Goal: Task Accomplishment & Management: Manage account settings

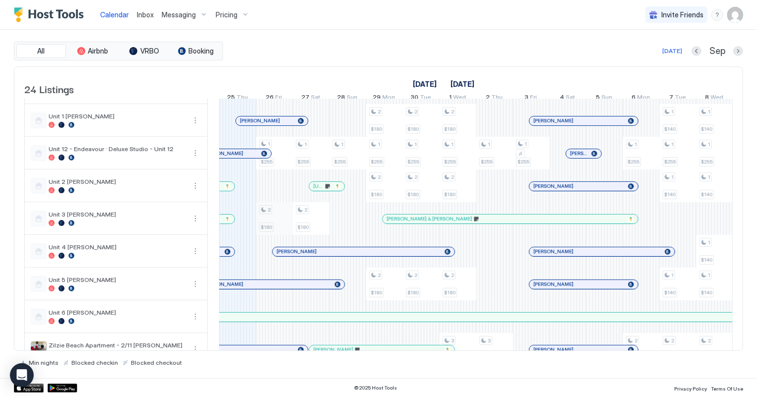
scroll to position [496, 0]
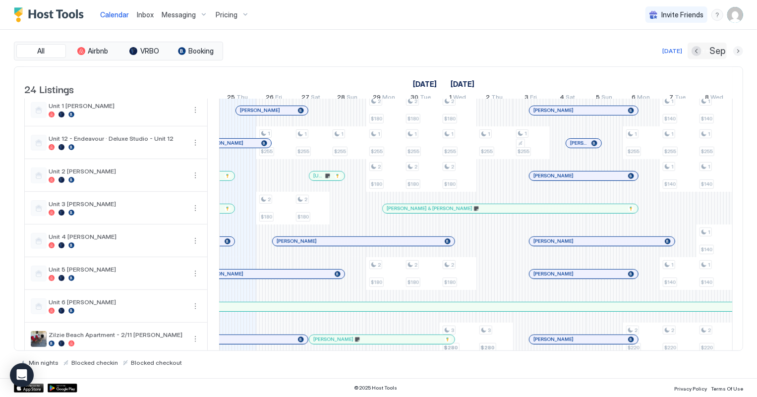
click at [738, 52] on button "Next month" at bounding box center [738, 51] width 10 height 10
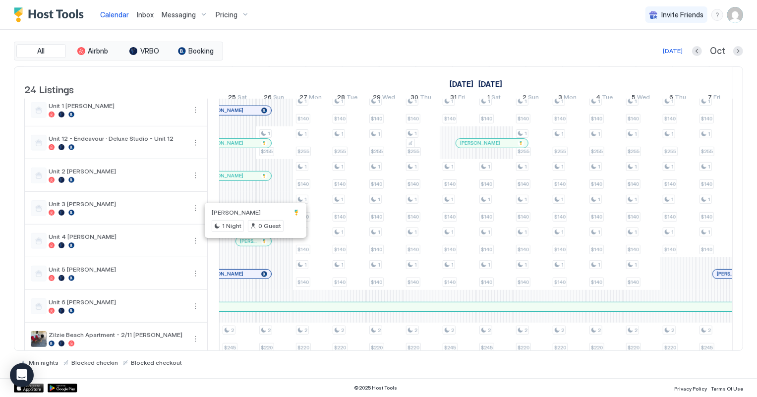
click at [254, 245] on div at bounding box center [254, 242] width 8 height 8
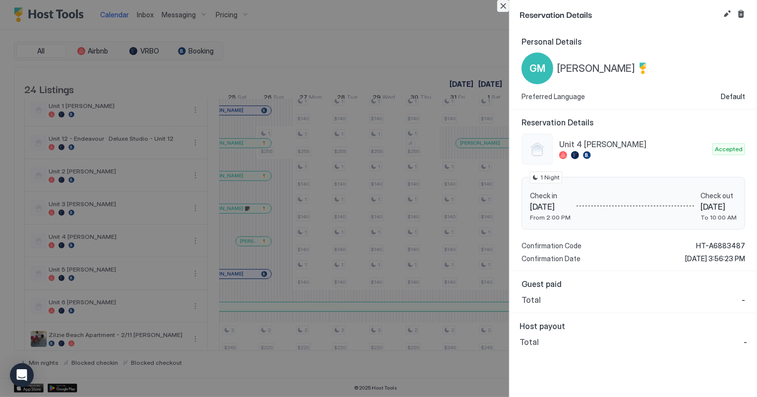
click at [503, 6] on button "Close" at bounding box center [503, 6] width 12 height 12
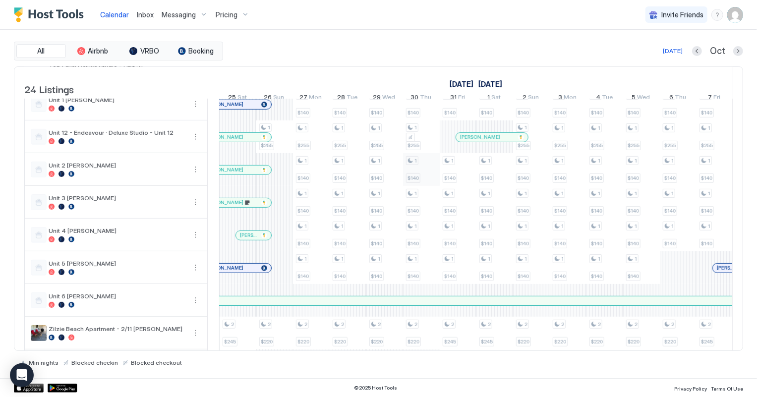
scroll to position [545, 0]
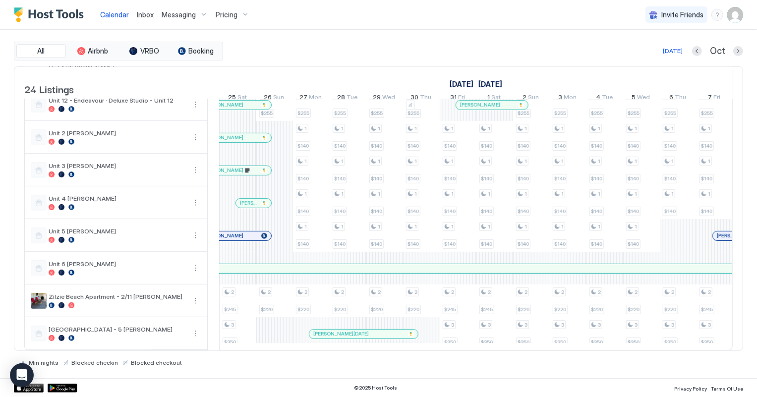
click at [251, 199] on div at bounding box center [252, 203] width 8 height 8
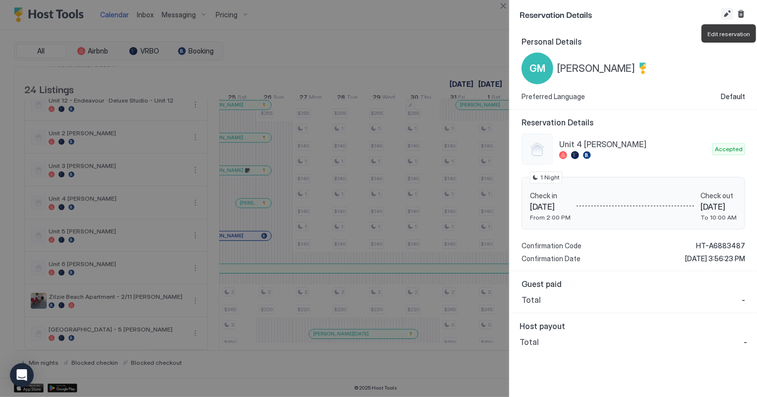
click at [729, 13] on button "Edit reservation" at bounding box center [727, 14] width 12 height 12
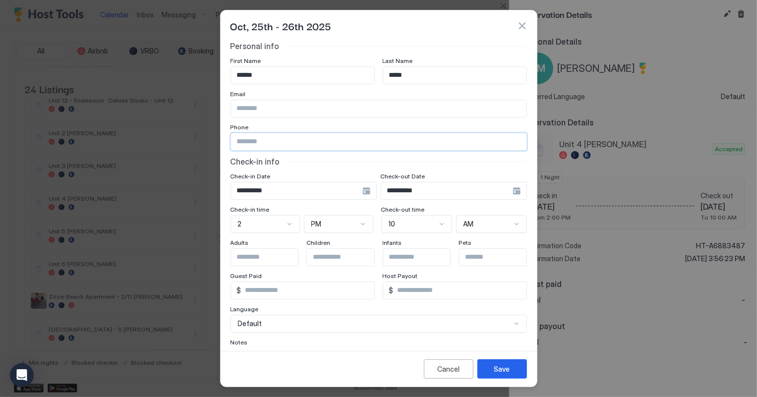
click at [291, 135] on input "Input Field" at bounding box center [379, 141] width 296 height 17
type input "*"
type input "**********"
click at [501, 372] on div "Save" at bounding box center [502, 369] width 16 height 10
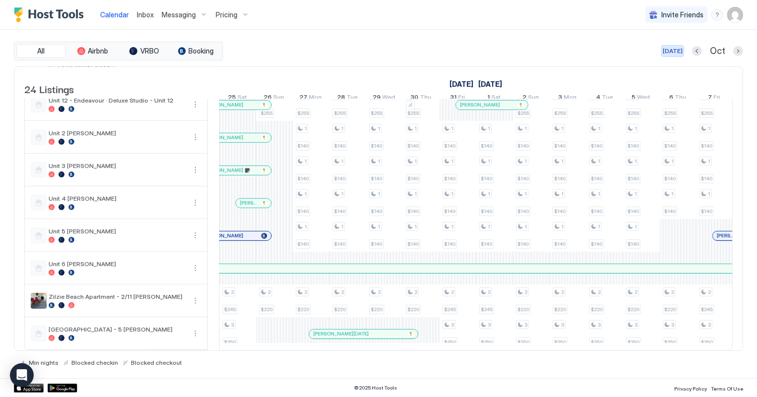
click at [679, 48] on div "[DATE]" at bounding box center [673, 51] width 20 height 9
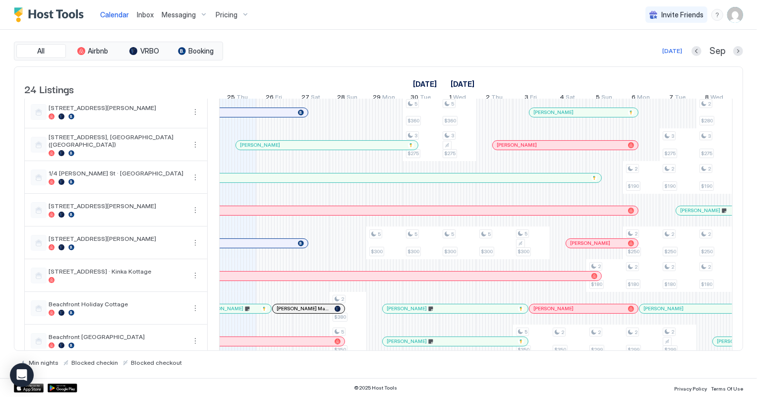
scroll to position [0, 0]
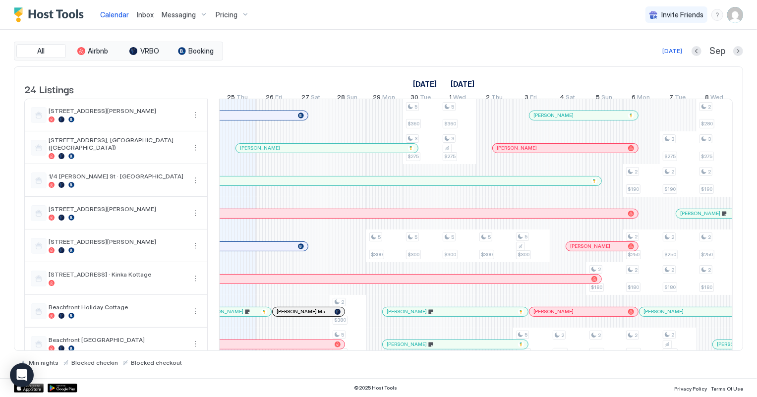
click at [147, 12] on span "Inbox" at bounding box center [145, 14] width 17 height 8
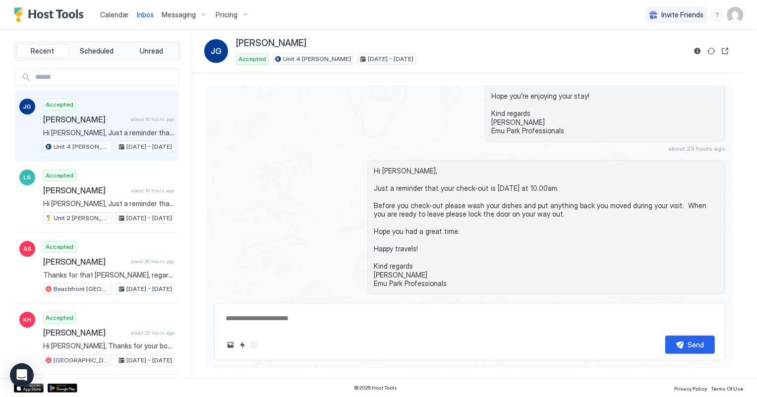
click at [109, 10] on span "Calendar" at bounding box center [114, 14] width 29 height 8
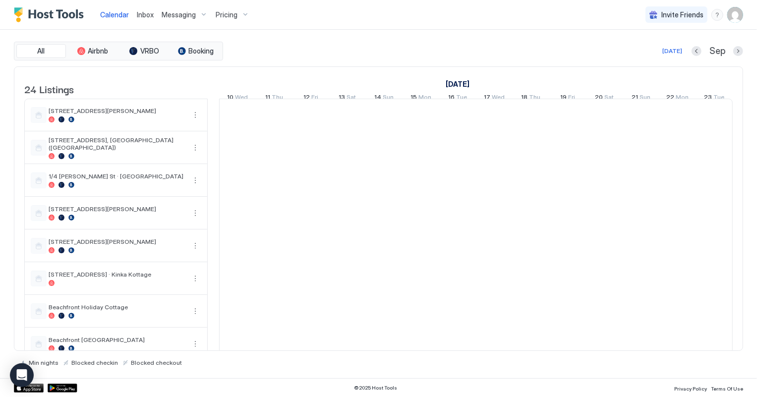
scroll to position [0, 550]
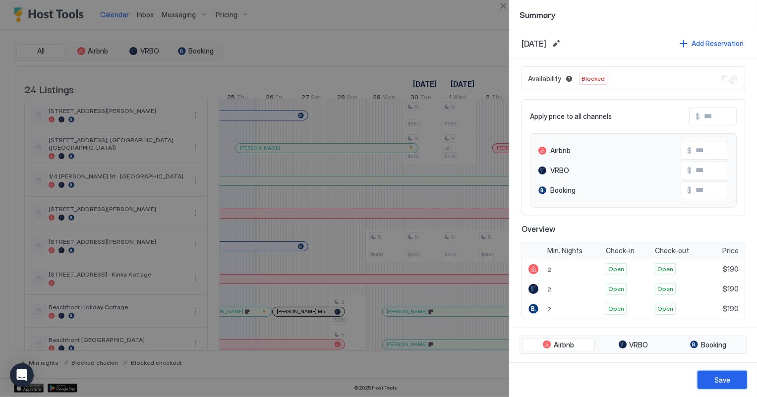
click at [729, 381] on div "Save" at bounding box center [722, 380] width 16 height 10
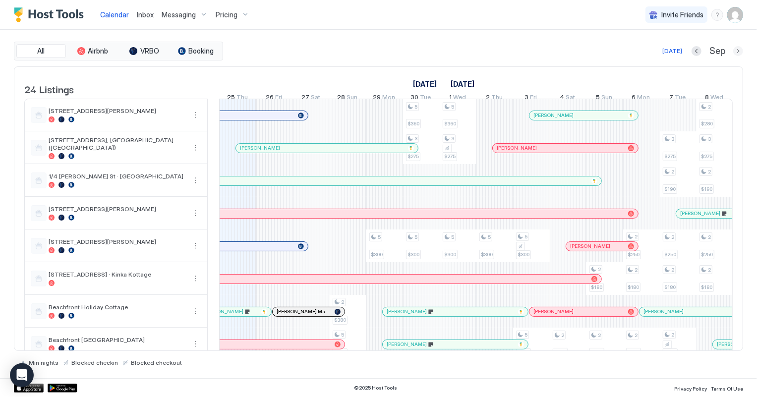
click at [738, 53] on button "Next month" at bounding box center [738, 51] width 10 height 10
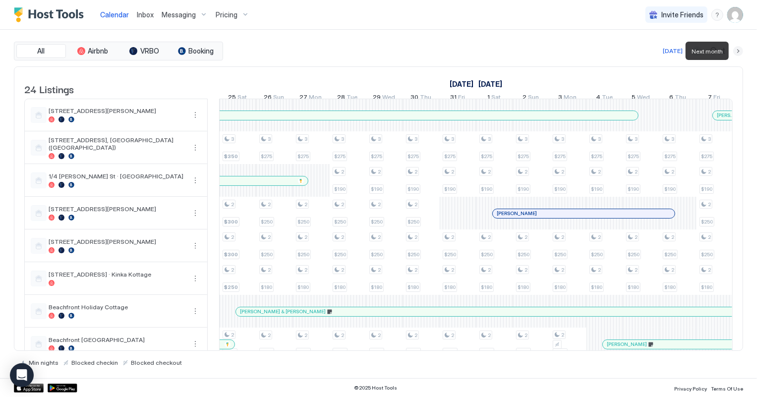
click at [738, 53] on button "Next month" at bounding box center [738, 51] width 10 height 10
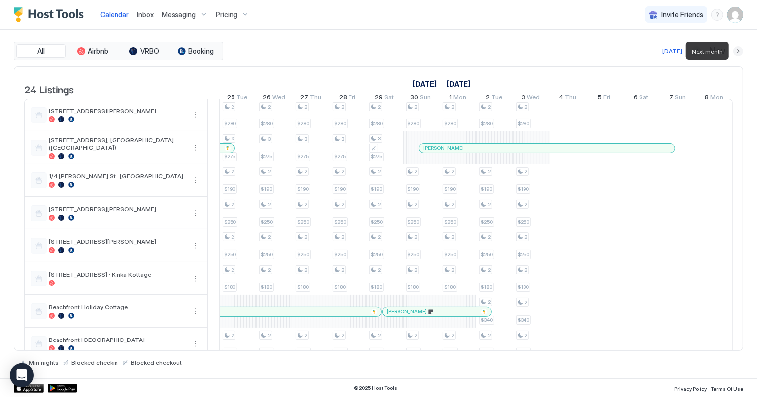
click at [738, 53] on button "Next month" at bounding box center [738, 51] width 10 height 10
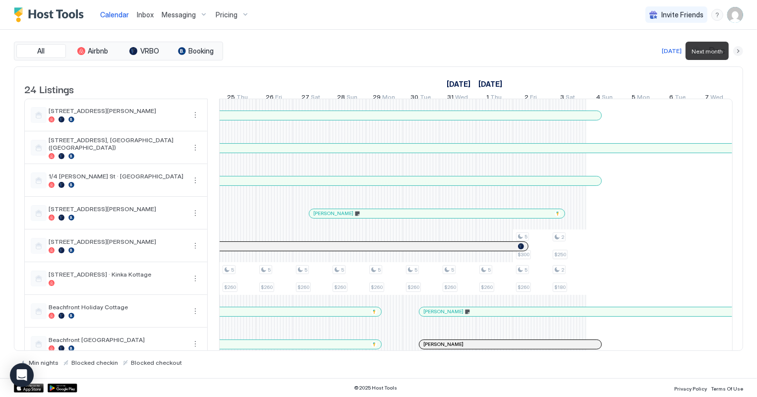
click at [738, 53] on button "Next month" at bounding box center [738, 51] width 10 height 10
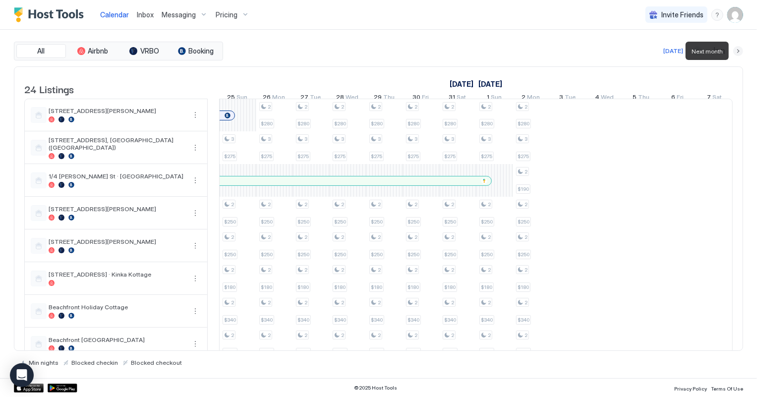
click at [738, 53] on button "Next month" at bounding box center [738, 51] width 10 height 10
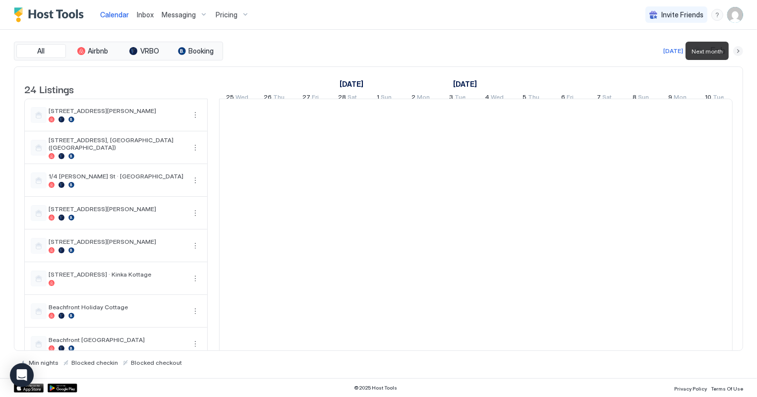
click at [738, 53] on button "Next month" at bounding box center [738, 51] width 10 height 10
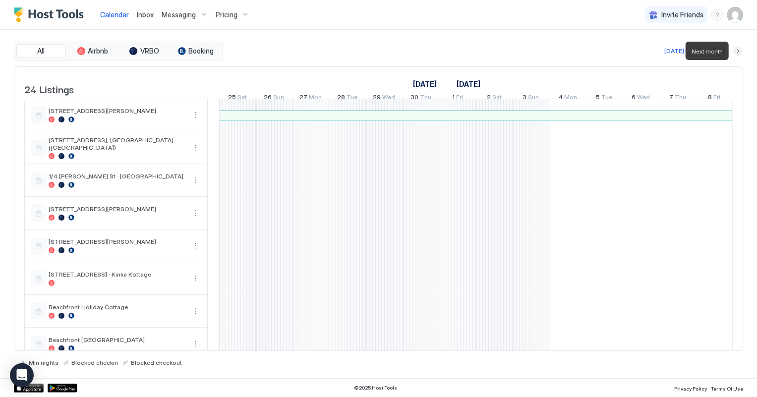
click at [738, 53] on button "Next month" at bounding box center [738, 51] width 10 height 10
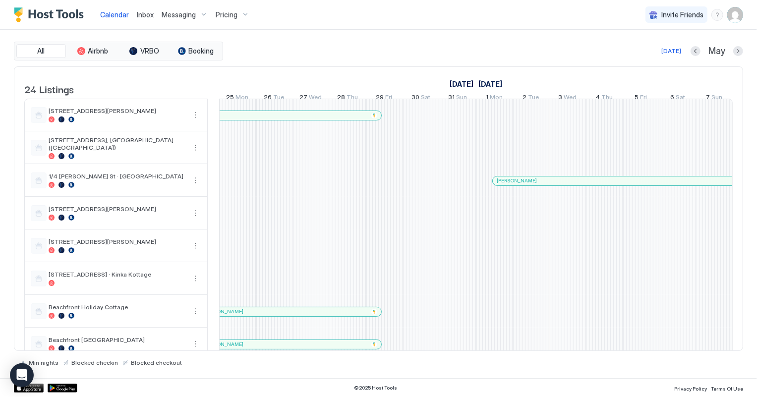
click at [590, 185] on div at bounding box center [591, 181] width 8 height 8
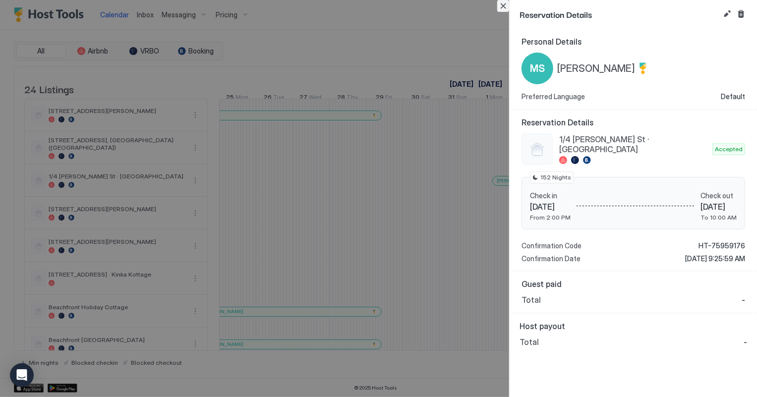
click at [503, 5] on button "Close" at bounding box center [503, 6] width 12 height 12
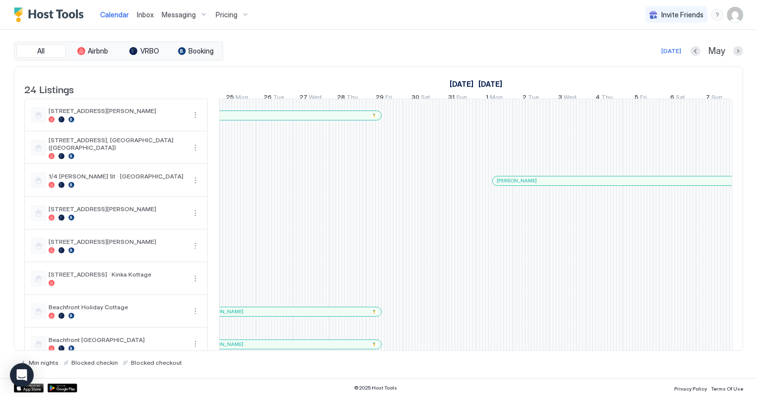
click at [143, 14] on span "Inbox" at bounding box center [145, 14] width 17 height 8
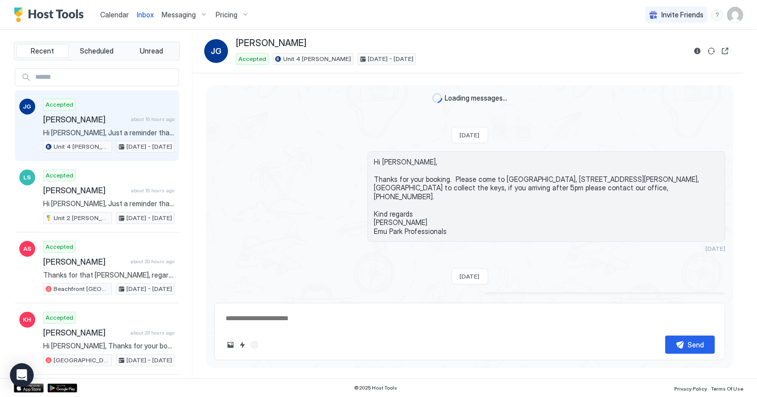
scroll to position [242, 0]
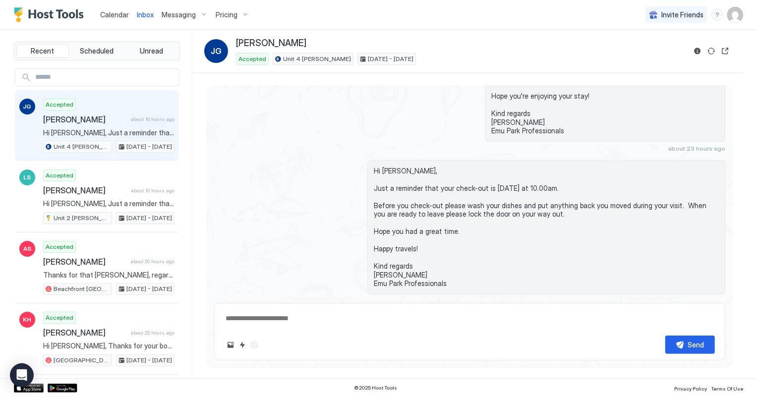
type textarea "*"
click at [119, 14] on span "Calendar" at bounding box center [114, 14] width 29 height 8
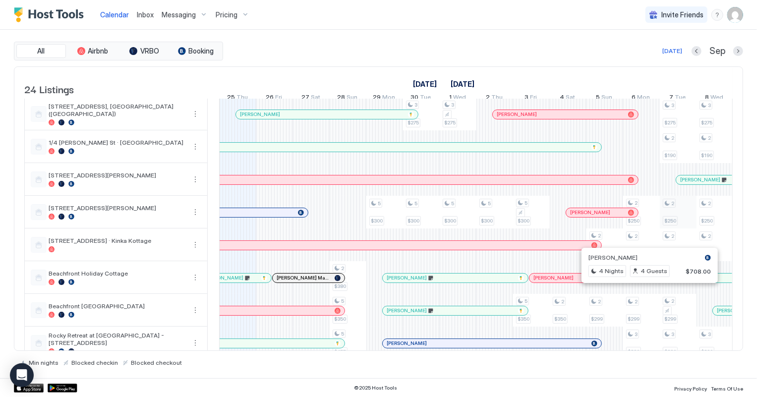
scroll to position [90, 0]
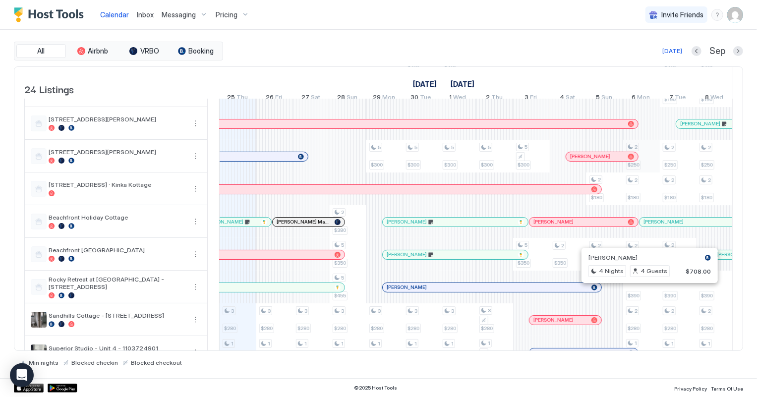
click at [651, 161] on div "3 $280 1 $255 2 $280 3 $280 1 $255 2 $280 1 $255 2 $180 3 $280 1 $255 2 $280 1 …" at bounding box center [659, 401] width 1981 height 785
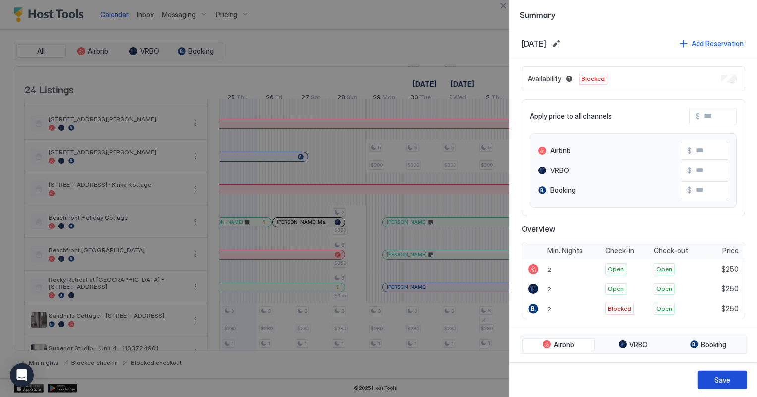
click at [725, 372] on button "Save" at bounding box center [723, 380] width 50 height 18
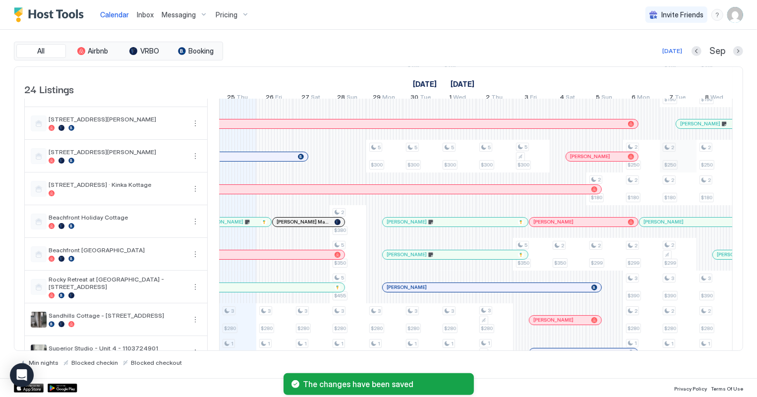
click at [679, 153] on div "3 $280 1 $255 2 $280 3 $280 1 $255 2 $280 1 $255 2 $180 3 $280 1 $255 2 $280 1 …" at bounding box center [659, 401] width 1981 height 785
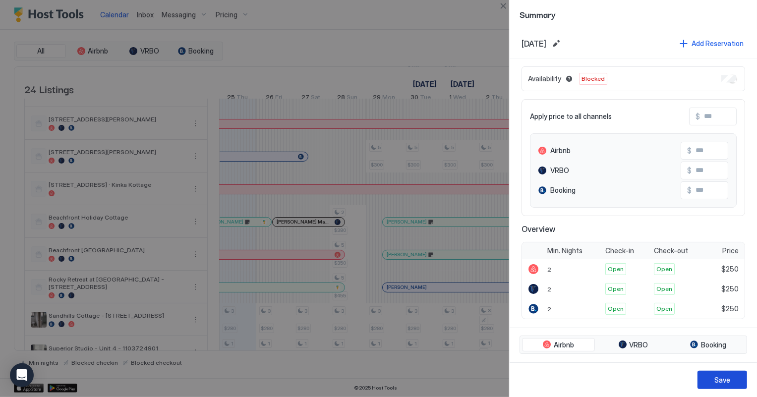
click at [726, 387] on button "Save" at bounding box center [723, 380] width 50 height 18
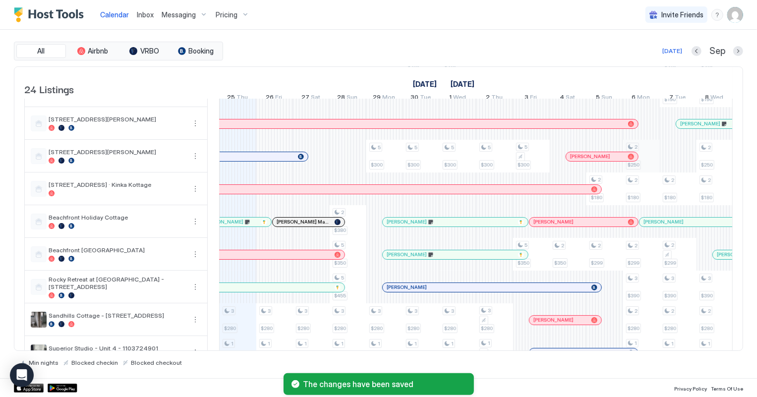
click at [644, 165] on div "3 $280 1 $255 2 $280 3 $280 1 $255 2 $280 1 $255 2 $180 3 $280 1 $255 2 $280 1 …" at bounding box center [659, 401] width 1981 height 785
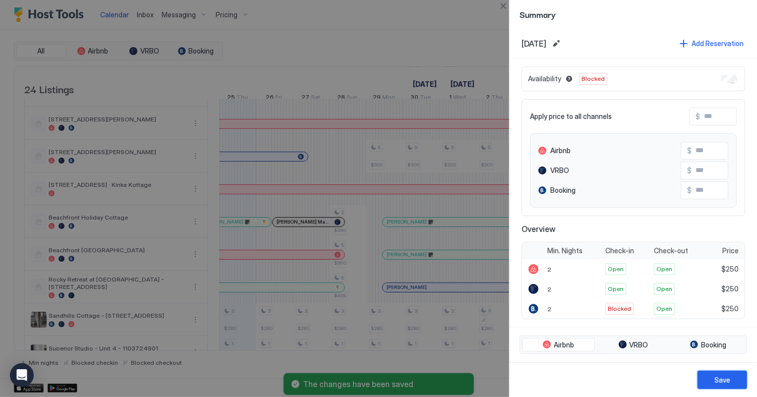
click at [724, 382] on div "Save" at bounding box center [722, 380] width 16 height 10
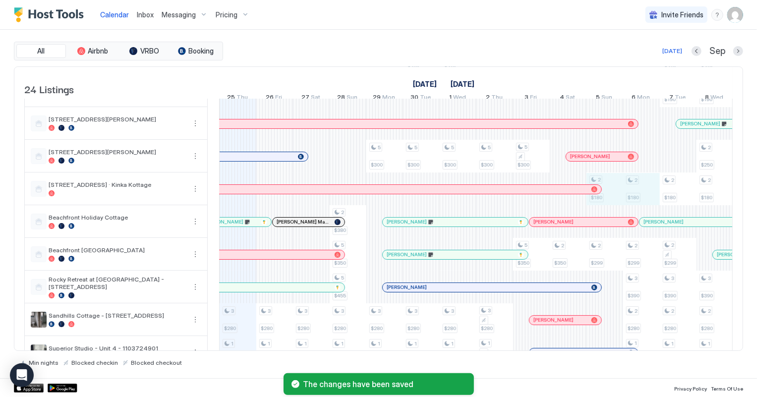
drag, startPoint x: 607, startPoint y: 197, endPoint x: 641, endPoint y: 193, distance: 33.4
click at [641, 193] on div "3 $280 1 $255 2 $280 3 $280 1 $255 2 $280 1 $255 2 $180 3 $280 1 $255 2 $280 1 …" at bounding box center [659, 401] width 1981 height 785
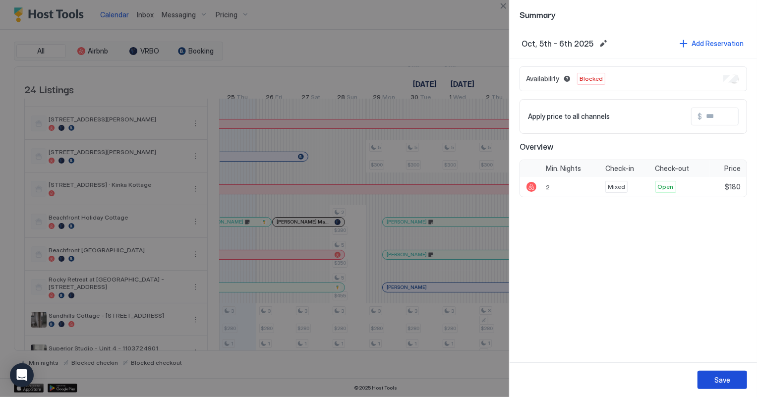
click at [721, 382] on div "Save" at bounding box center [722, 380] width 16 height 10
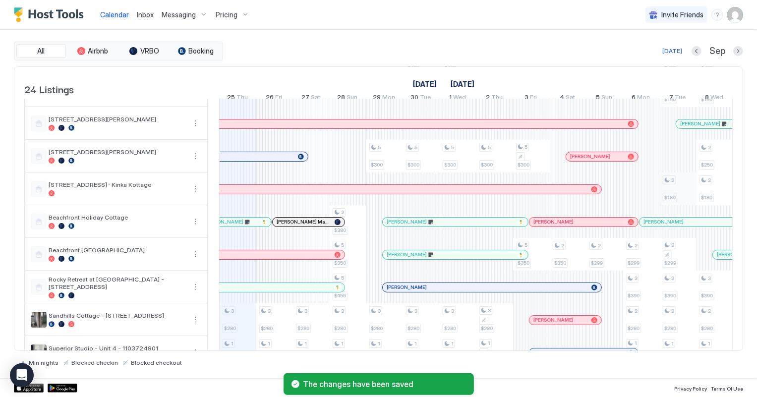
click at [677, 204] on div "3 $280 1 $255 2 $280 3 $280 1 $255 2 $280 1 $255 2 $180 3 $280 1 $255 2 $280 1 …" at bounding box center [659, 401] width 1981 height 785
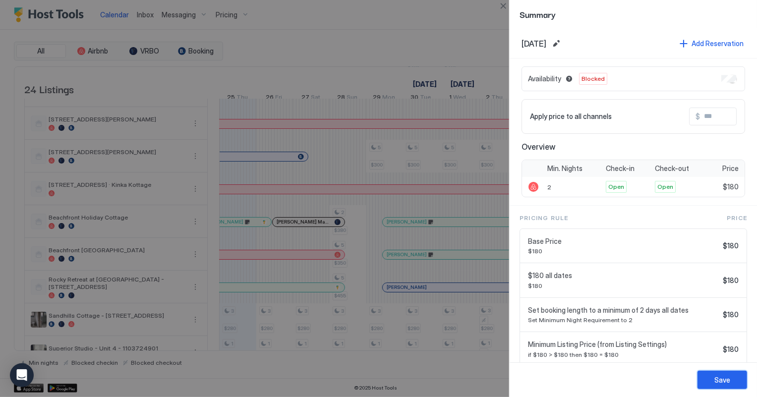
click at [738, 377] on button "Save" at bounding box center [723, 380] width 50 height 18
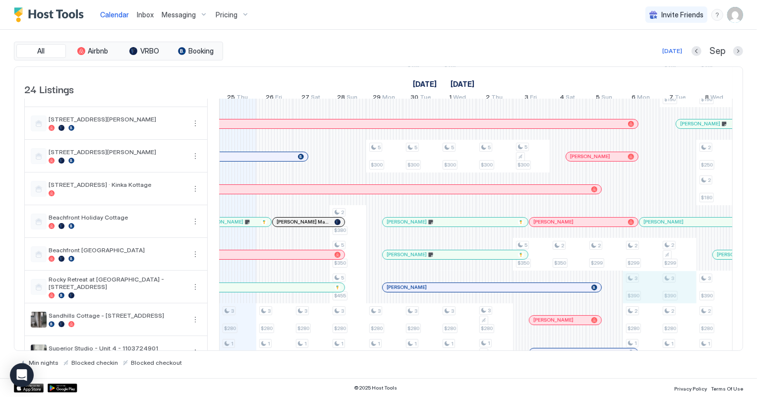
drag, startPoint x: 631, startPoint y: 297, endPoint x: 675, endPoint y: 296, distance: 44.1
click at [675, 296] on div "3 $280 1 $255 2 $280 3 $280 1 $255 2 $280 1 $255 2 $180 3 $280 1 $255 2 $280 1 …" at bounding box center [659, 401] width 1981 height 785
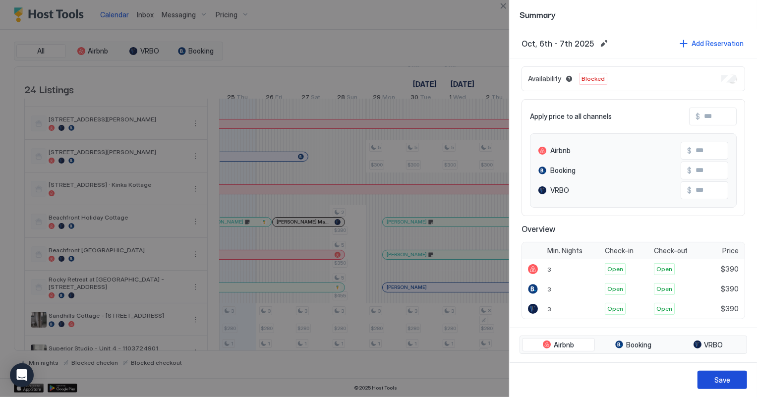
click at [727, 380] on div "Save" at bounding box center [722, 380] width 16 height 10
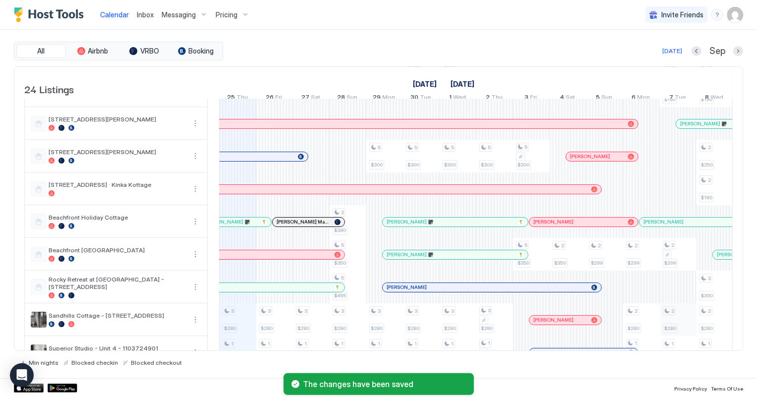
scroll to position [135, 0]
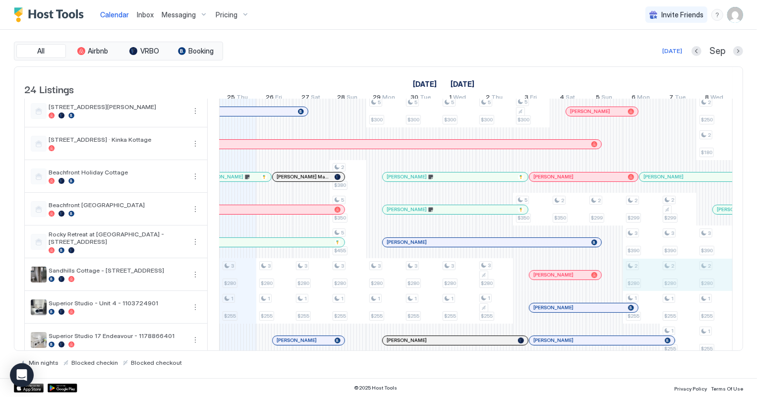
drag, startPoint x: 633, startPoint y: 282, endPoint x: 703, endPoint y: 276, distance: 70.2
click at [703, 276] on div "3 $280 1 $255 2 $280 3 $280 1 $255 2 $280 1 $255 2 $180 3 $280 1 $255 2 $280 1 …" at bounding box center [659, 356] width 1981 height 785
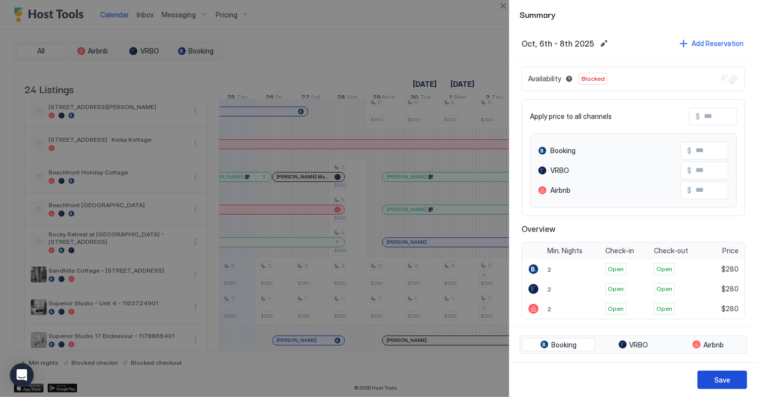
click at [727, 383] on div "Save" at bounding box center [722, 380] width 16 height 10
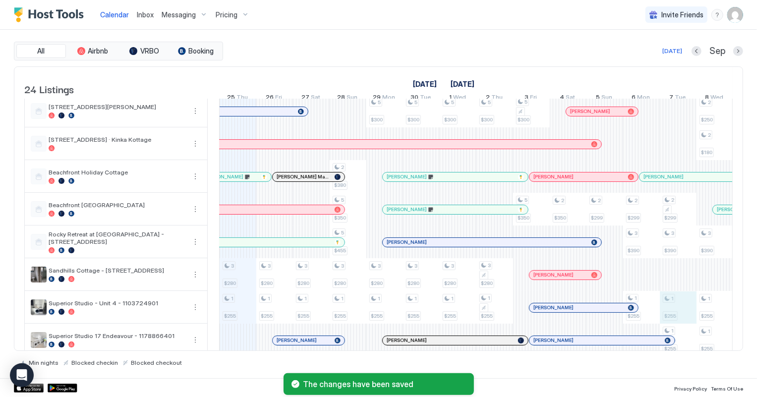
click at [660, 316] on div "3 $280 1 $255 2 $280 3 $280 1 $255 2 $280 1 $255 2 $180 3 $280 1 $255 2 $280 1 …" at bounding box center [659, 356] width 1981 height 785
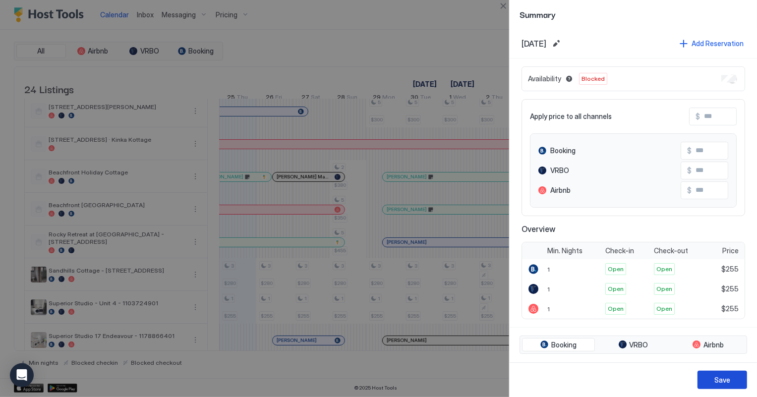
click at [739, 377] on button "Save" at bounding box center [723, 380] width 50 height 18
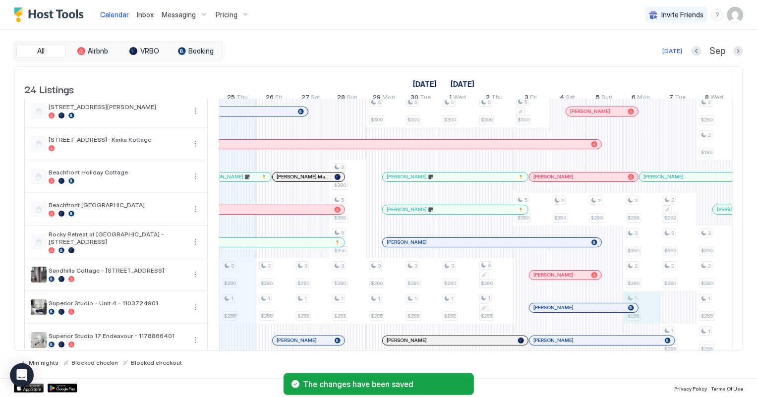
click at [648, 320] on div "3 $280 1 $255 2 $280 3 $280 1 $255 2 $280 1 $255 2 $180 3 $280 1 $255 2 $280 1 …" at bounding box center [659, 356] width 1981 height 785
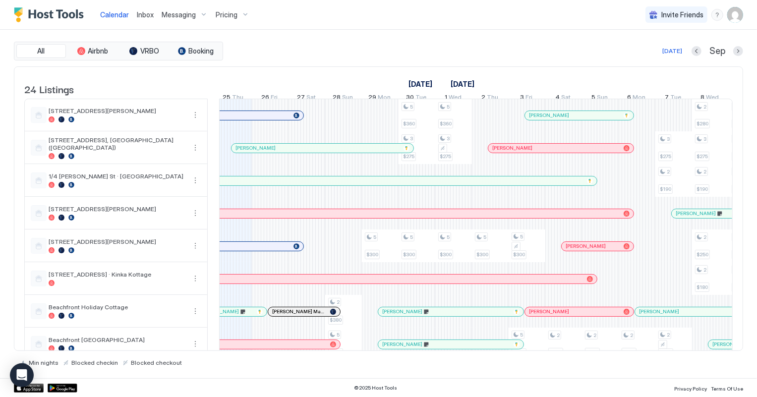
click at [139, 15] on span "Inbox" at bounding box center [145, 14] width 17 height 8
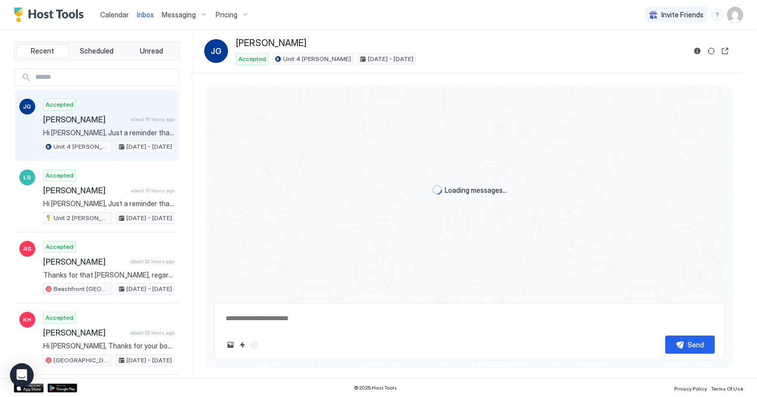
type textarea "*"
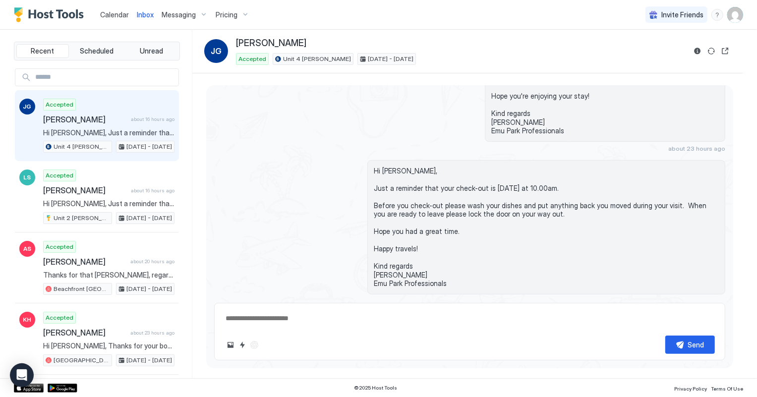
click at [109, 17] on span "Calendar" at bounding box center [114, 14] width 29 height 8
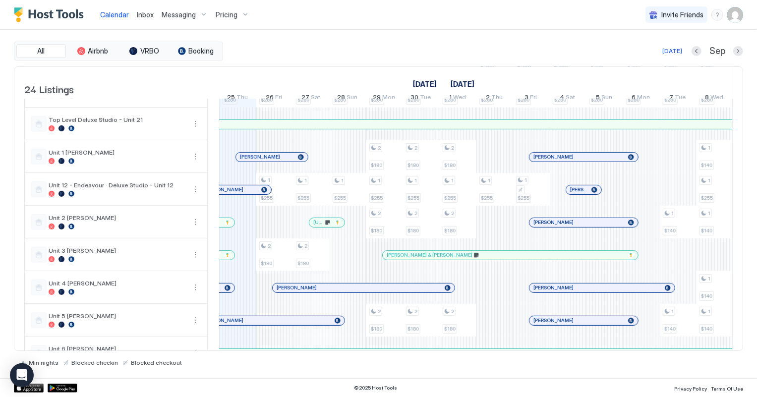
scroll to position [455, 0]
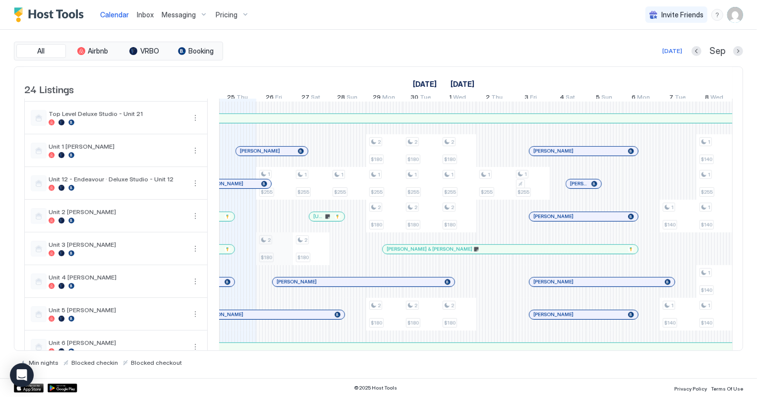
click at [288, 261] on div "3 $280 1 $255 2 $280 3 $280 1 $255 2 $280 1 $255 2 $180 3 $280 1 $255 2 $280 1 …" at bounding box center [659, 36] width 1981 height 785
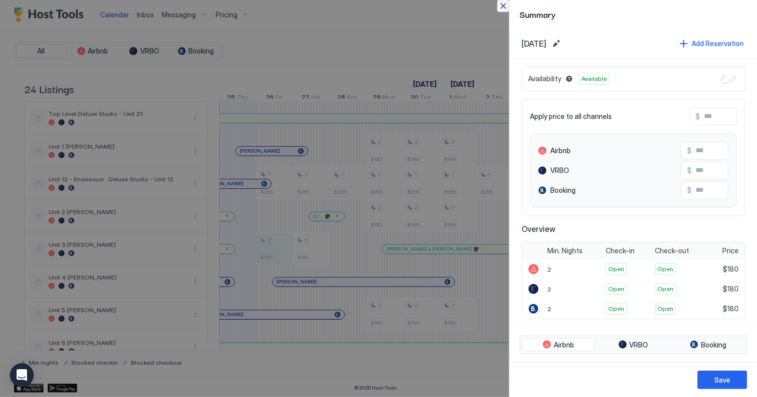
click at [501, 6] on button "Close" at bounding box center [503, 6] width 12 height 12
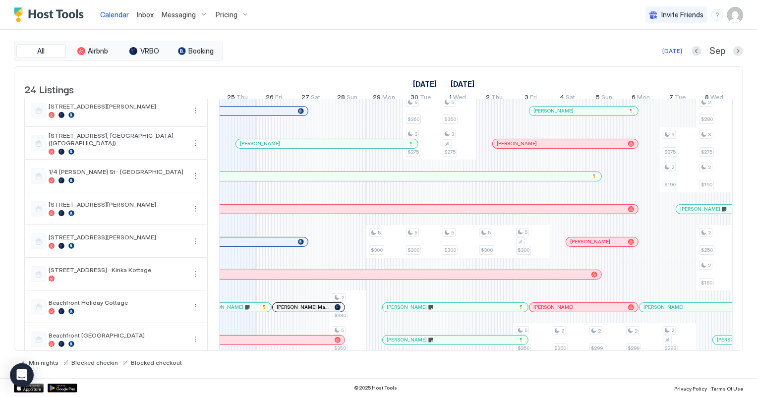
scroll to position [0, 0]
